Goal: Task Accomplishment & Management: Complete application form

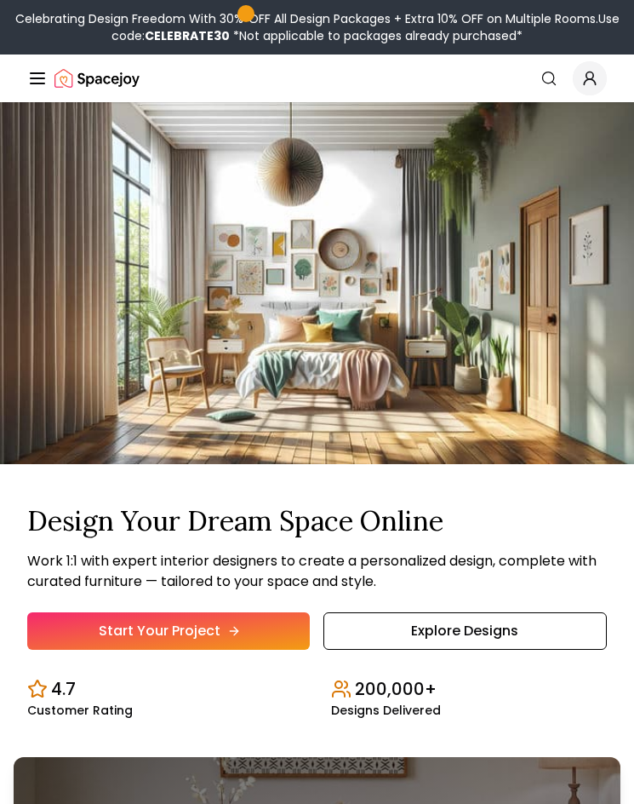
click at [225, 634] on link "Start Your Project" at bounding box center [168, 630] width 283 height 37
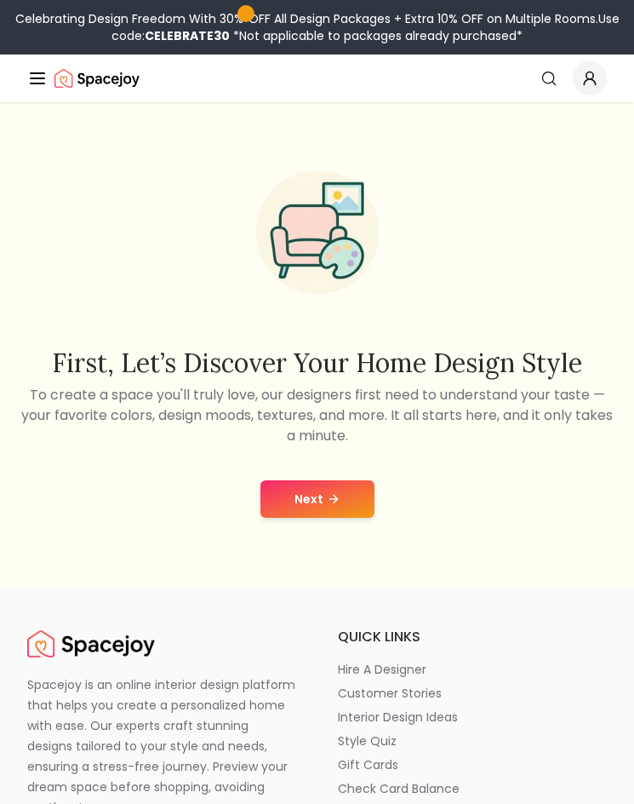
click at [342, 488] on button "Next" at bounding box center [318, 498] width 114 height 37
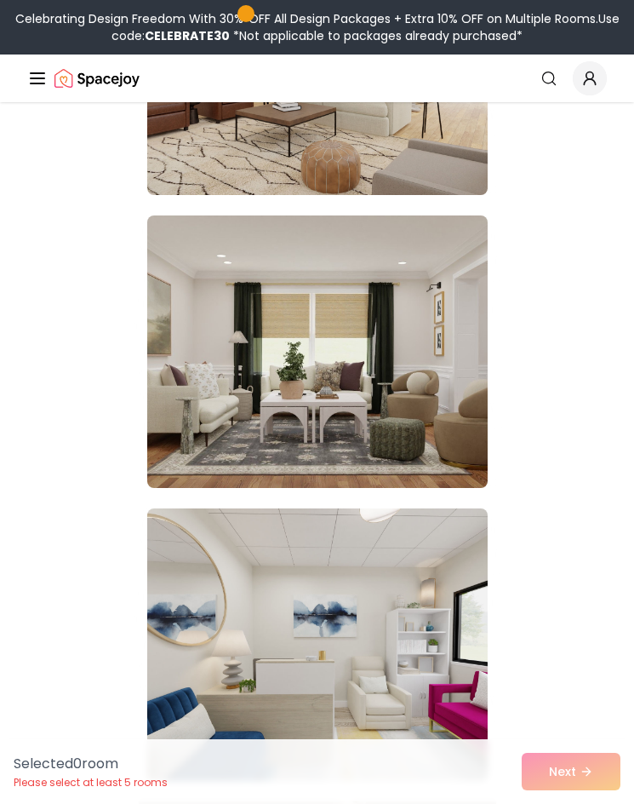
scroll to position [1022, 0]
